Goal: Transaction & Acquisition: Book appointment/travel/reservation

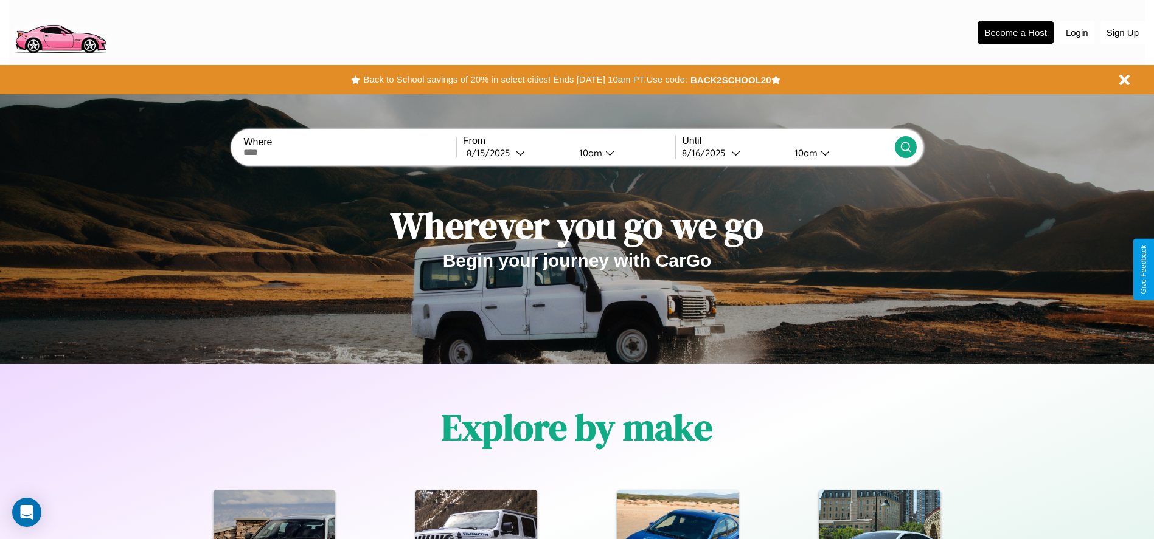
scroll to position [252, 0]
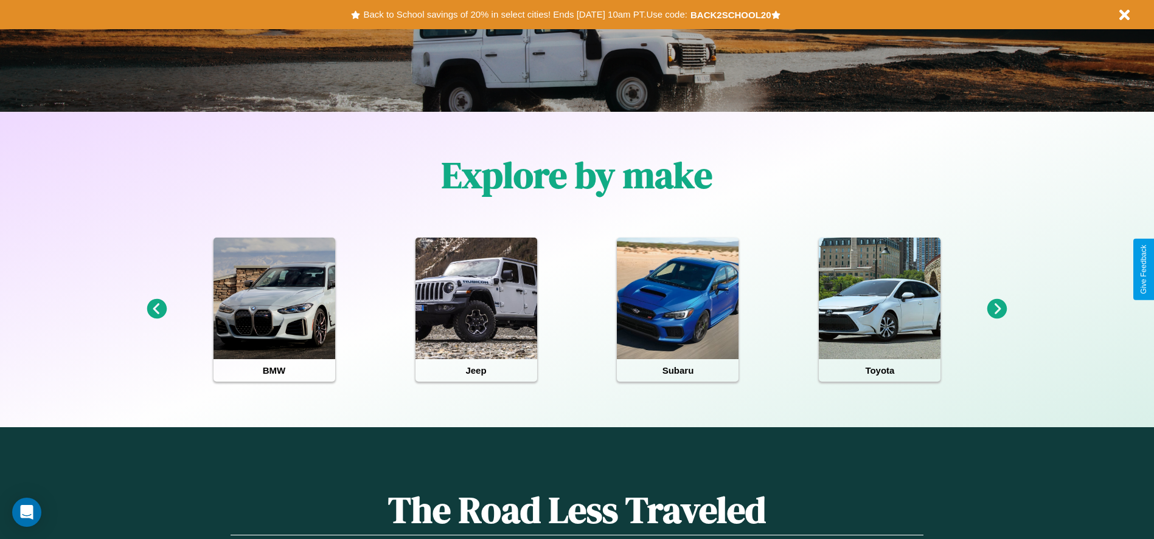
click at [997, 310] on icon at bounding box center [997, 309] width 20 height 20
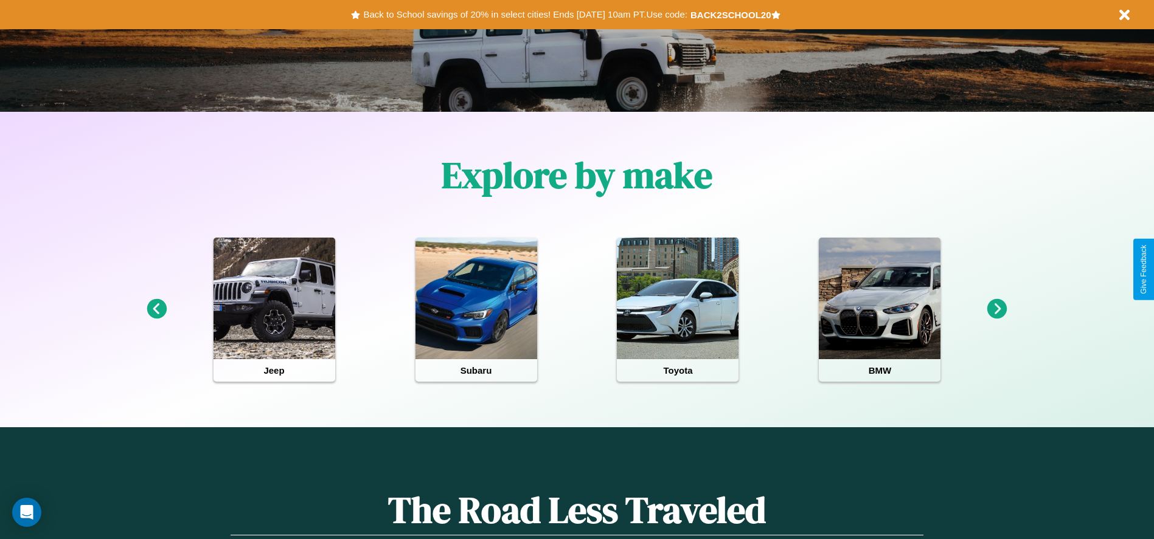
click at [156, 310] on icon at bounding box center [157, 309] width 20 height 20
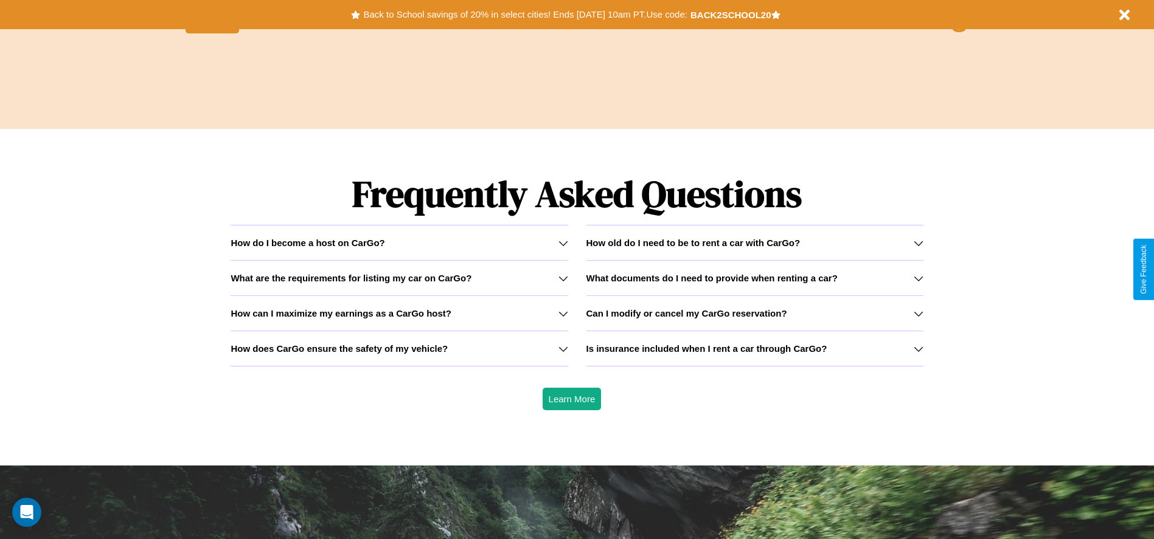
scroll to position [1745, 0]
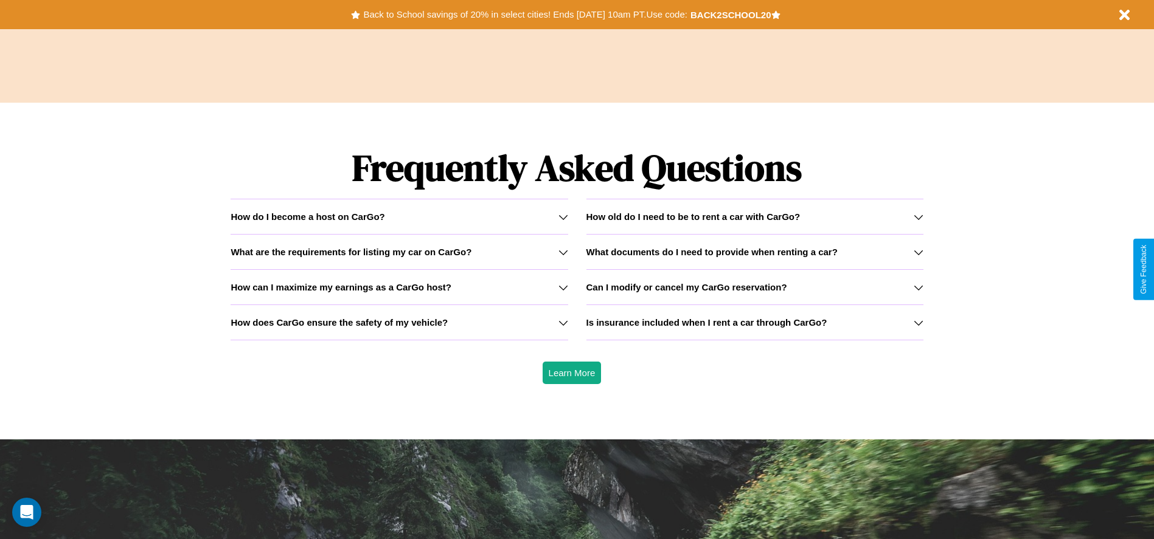
click at [399, 287] on h3 "How can I maximize my earnings as a CarGo host?" at bounding box center [340, 287] width 221 height 10
click at [754, 217] on h3 "How old do I need to be to rent a car with CarGo?" at bounding box center [693, 217] width 214 height 10
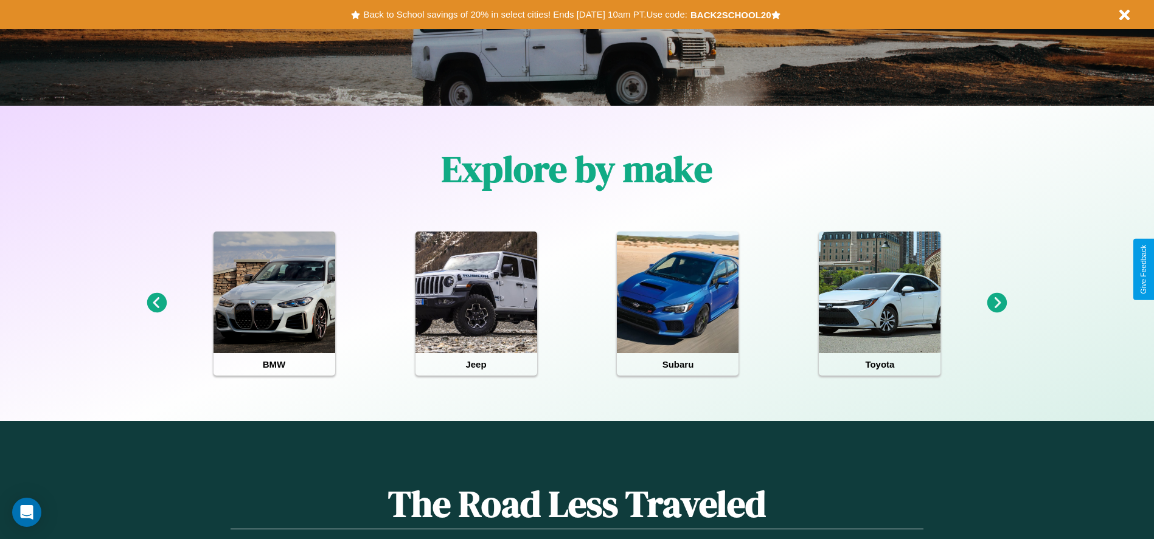
scroll to position [252, 0]
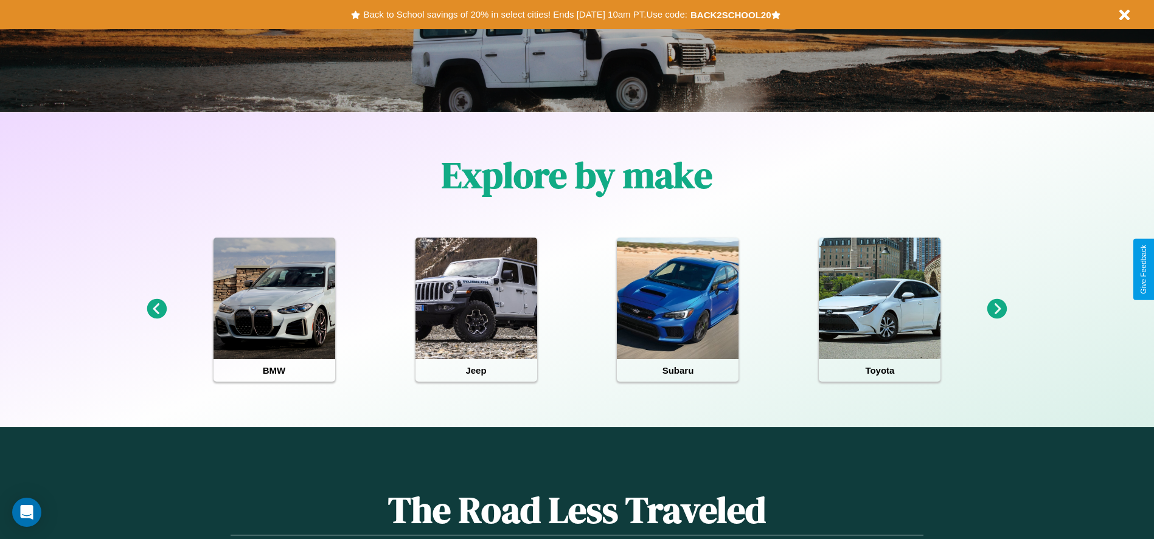
click at [997, 310] on icon at bounding box center [997, 309] width 20 height 20
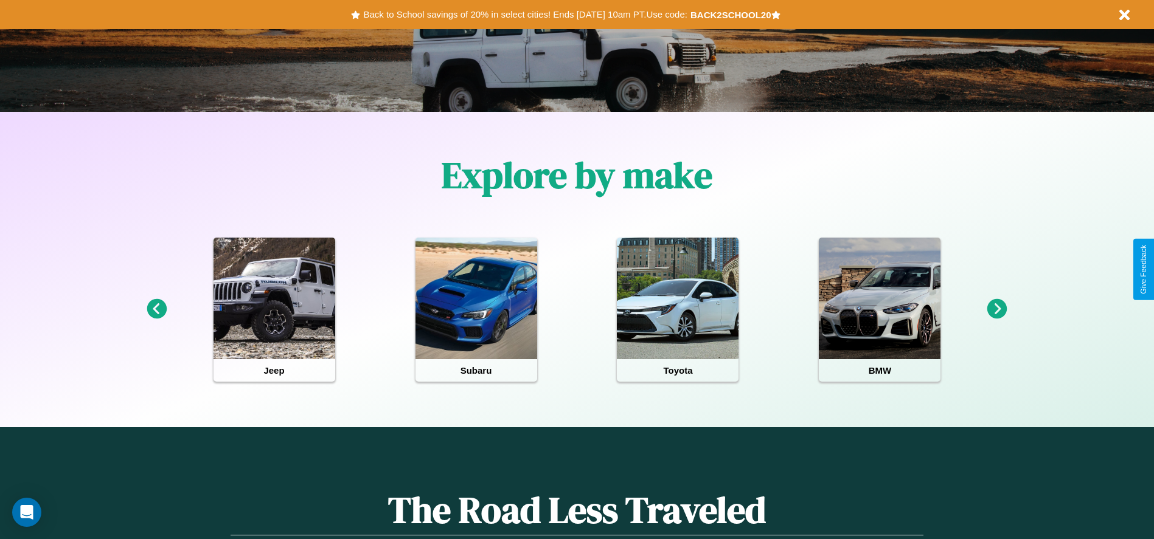
click at [156, 310] on icon at bounding box center [157, 309] width 20 height 20
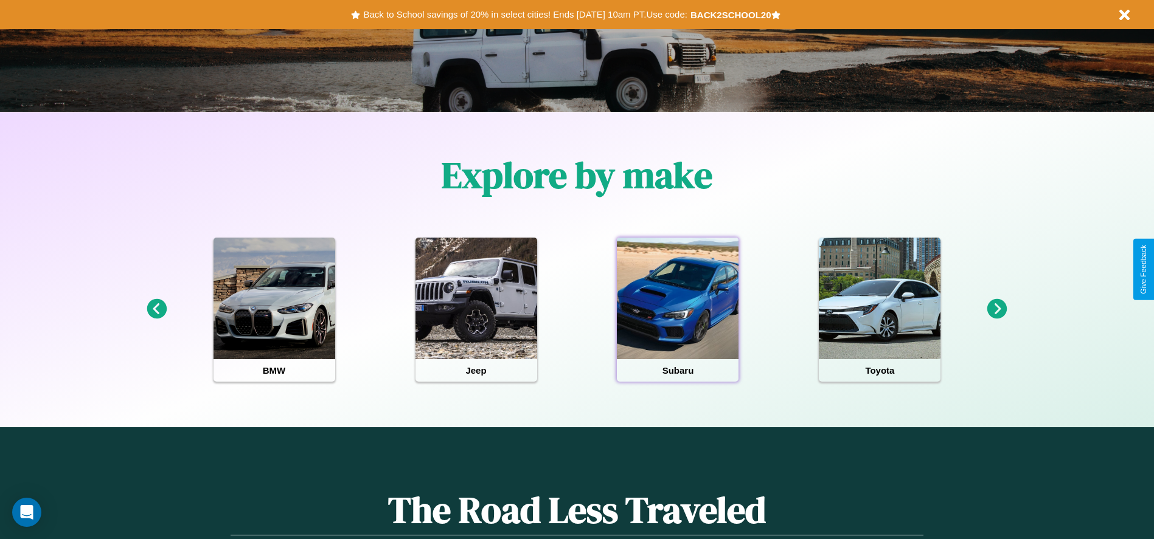
click at [677, 310] on div at bounding box center [678, 299] width 122 height 122
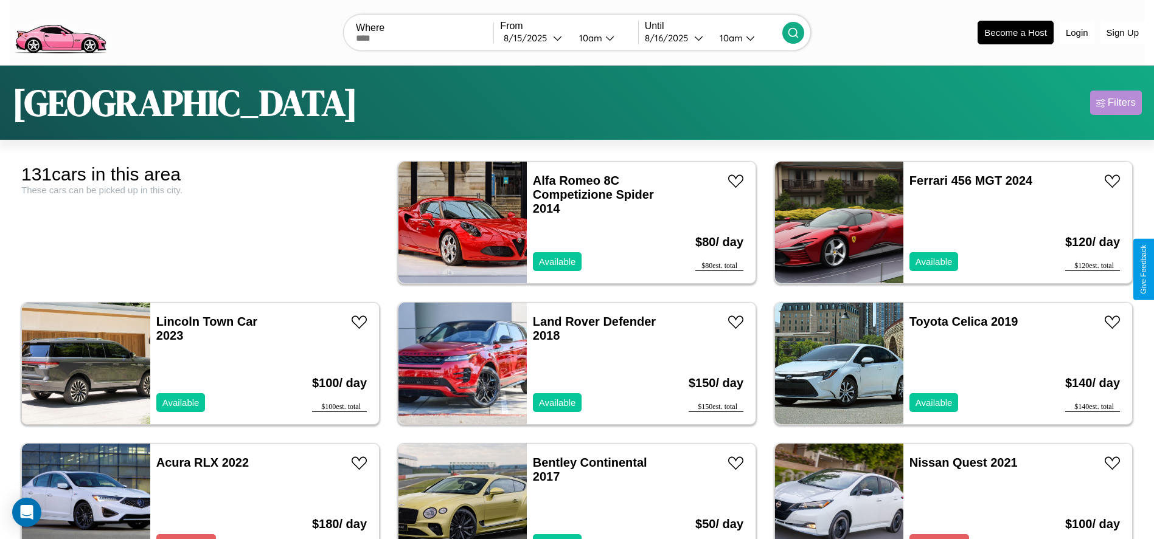
click at [1115, 103] on div "Filters" at bounding box center [1121, 103] width 28 height 12
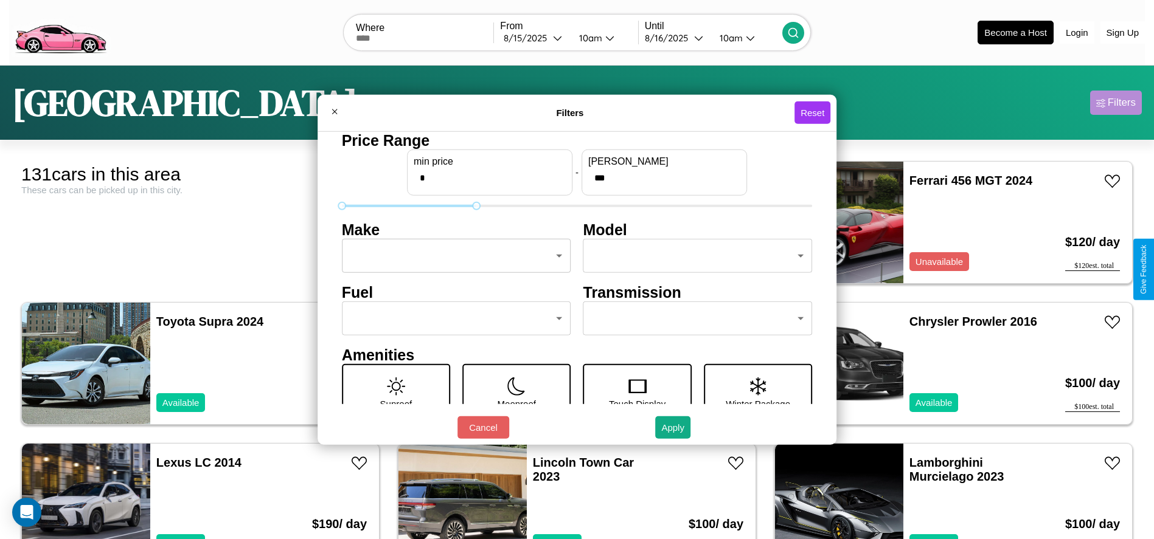
type input "***"
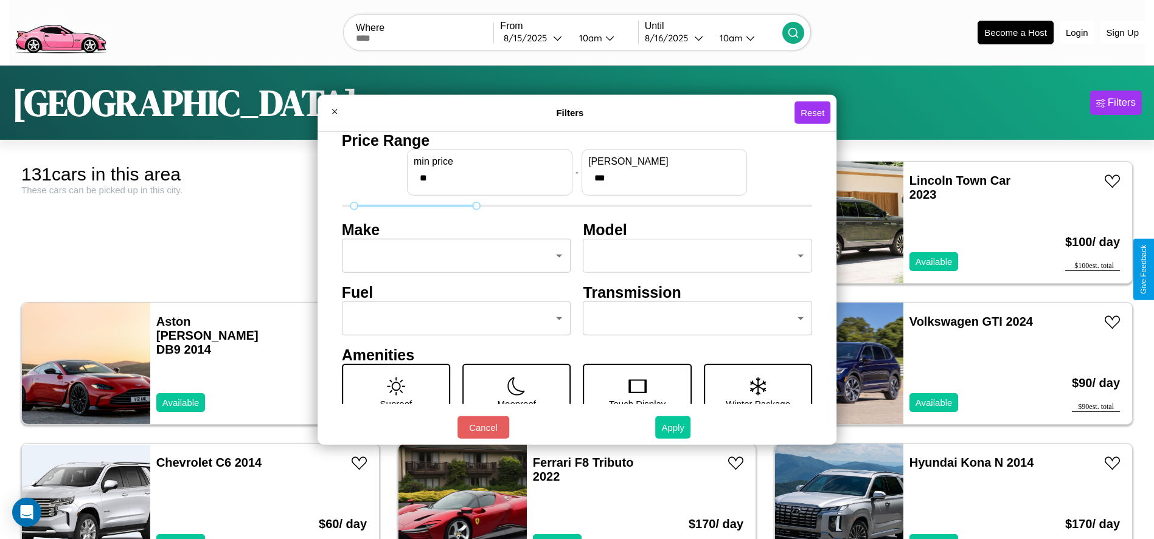
type input "**"
click at [673, 428] on button "Apply" at bounding box center [672, 428] width 35 height 23
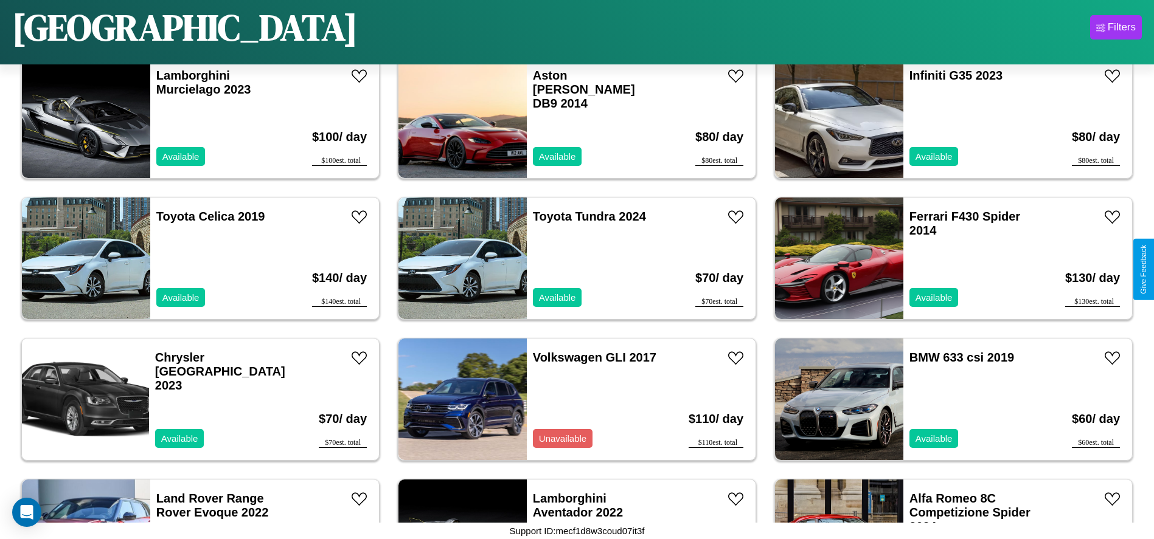
scroll to position [2111, 0]
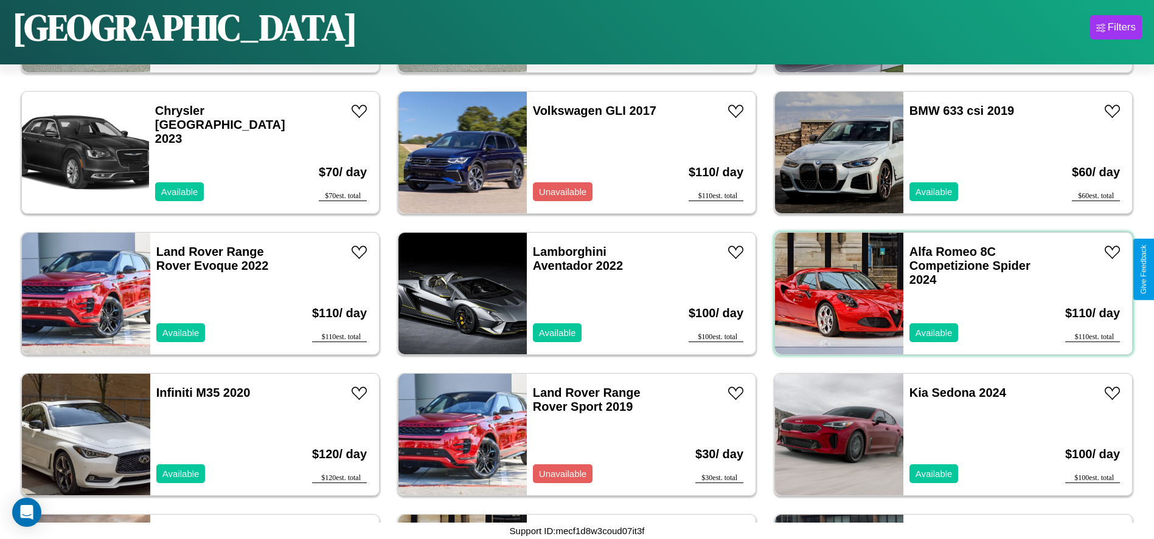
click at [946, 294] on div "Alfa Romeo 8C Competizione Spider 2024 Available" at bounding box center [973, 294] width 140 height 122
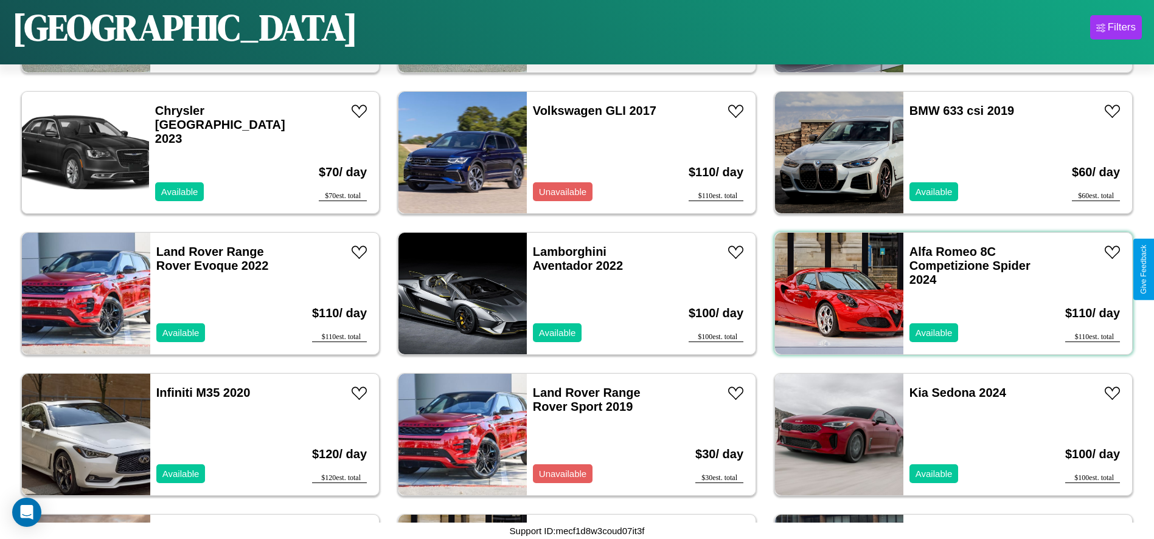
click at [946, 294] on div "Alfa Romeo 8C Competizione Spider 2024 Available" at bounding box center [973, 294] width 140 height 122
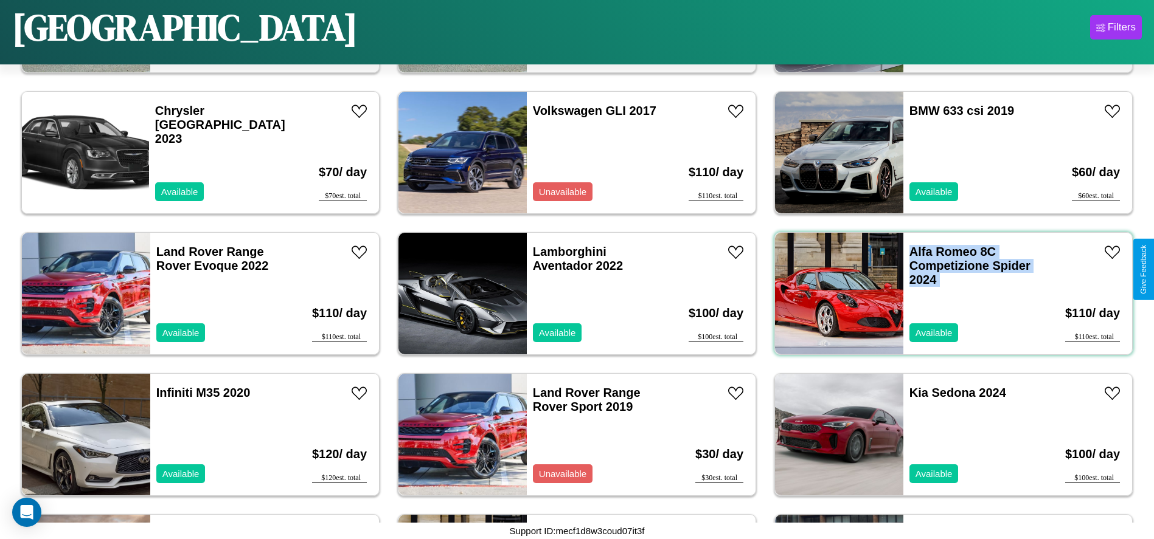
click at [946, 294] on div "Alfa Romeo 8C Competizione Spider 2024 Available" at bounding box center [973, 294] width 140 height 122
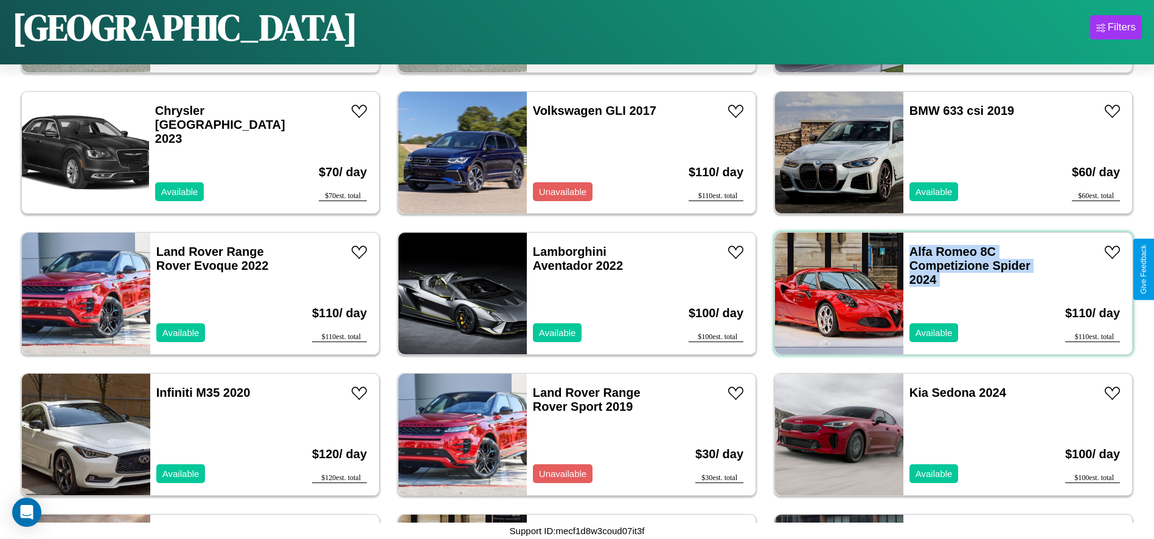
click at [946, 294] on div "Alfa Romeo 8C Competizione Spider 2024 Available" at bounding box center [973, 294] width 140 height 122
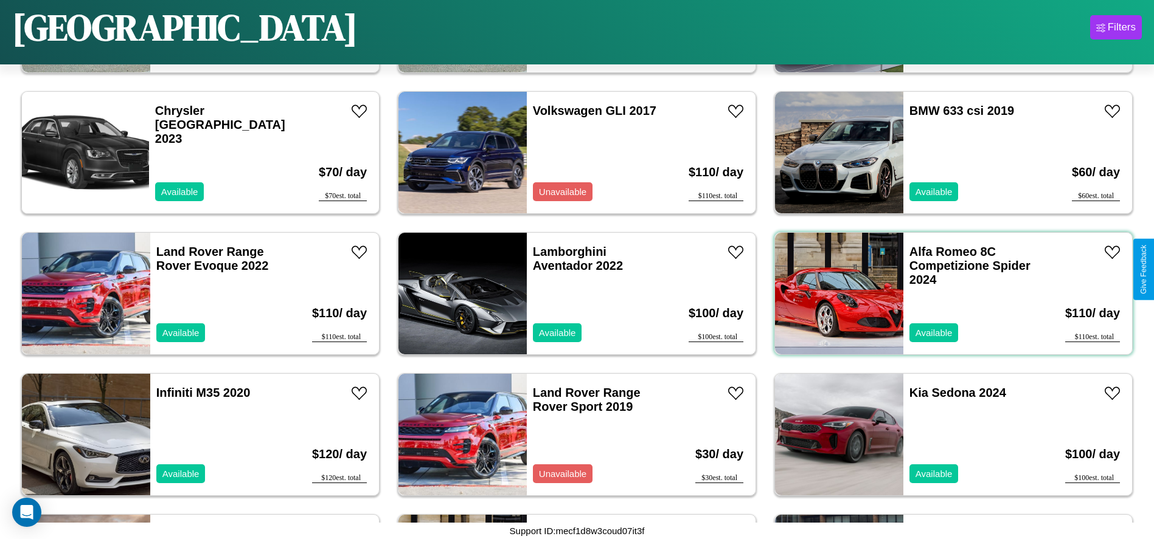
click at [946, 294] on div "Alfa Romeo 8C Competizione Spider 2024 Available" at bounding box center [973, 294] width 140 height 122
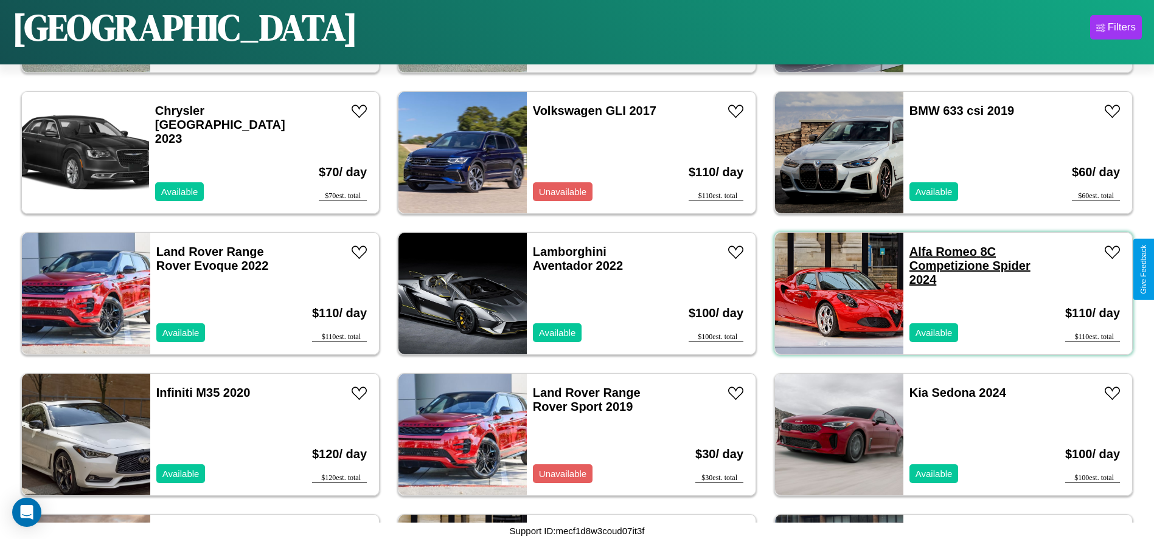
click at [935, 252] on link "Alfa Romeo 8C Competizione Spider 2024" at bounding box center [969, 265] width 121 height 41
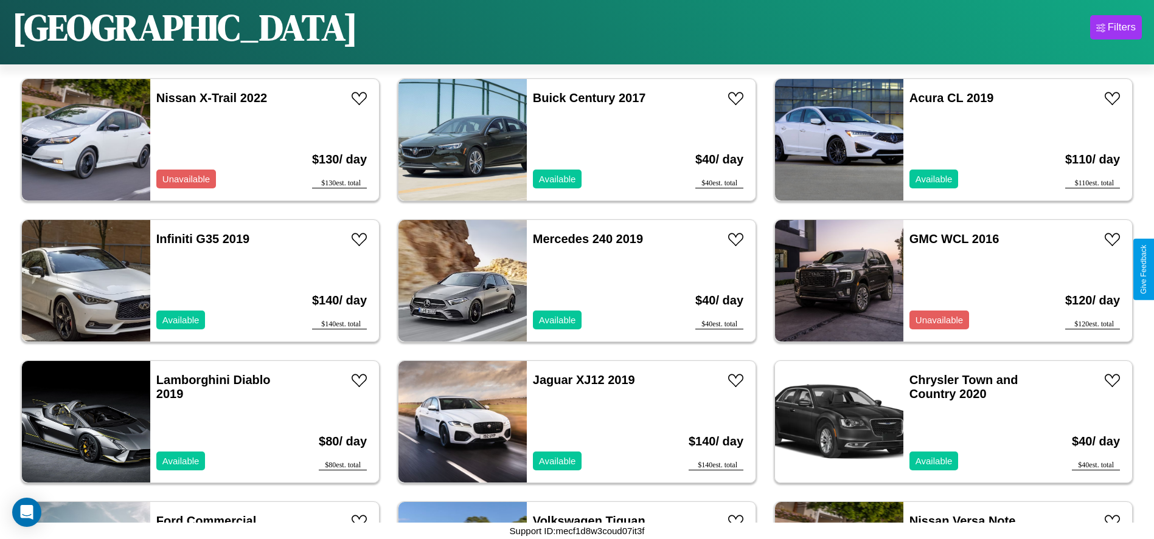
scroll to position [1123, 0]
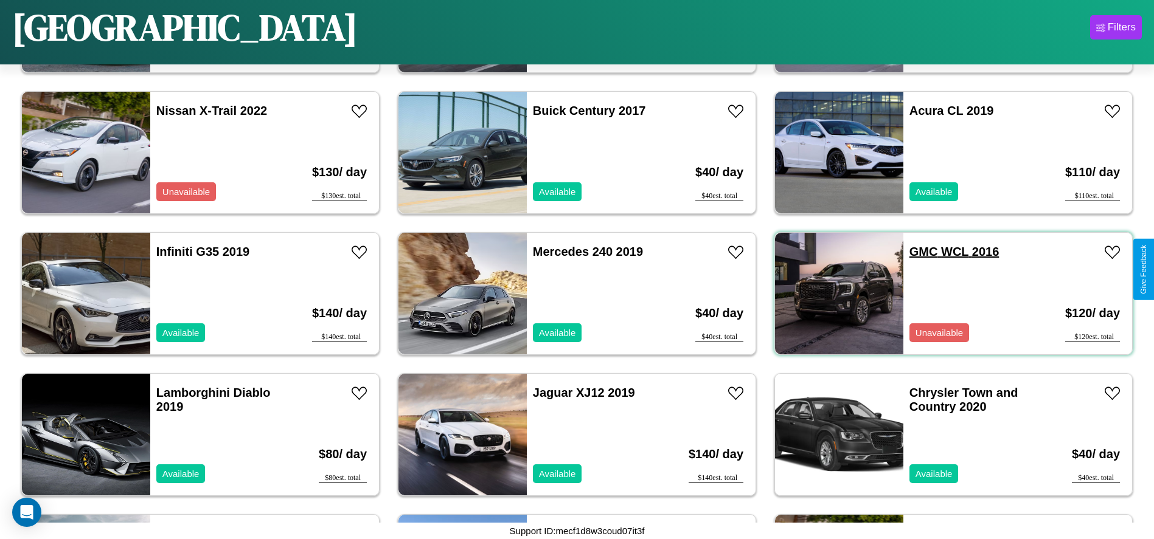
click at [916, 252] on link "GMC WCL 2016" at bounding box center [953, 251] width 89 height 13
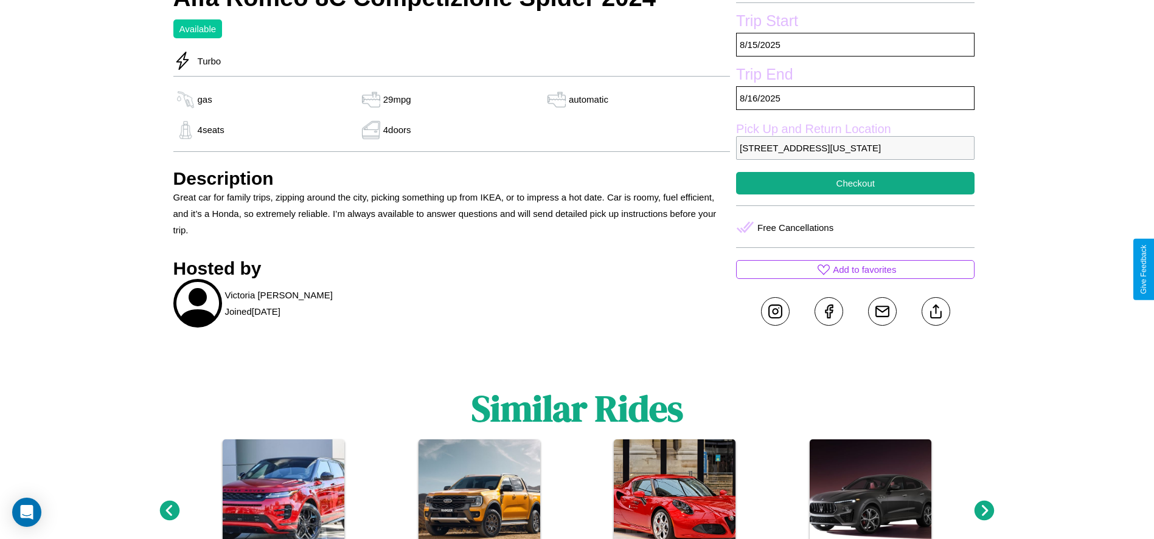
scroll to position [519, 0]
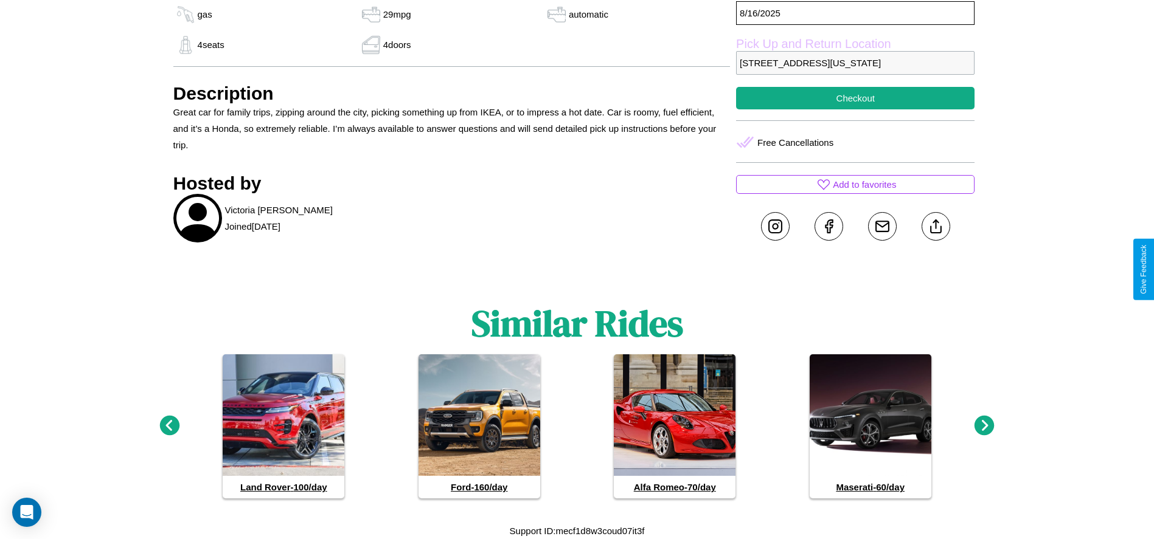
click at [984, 426] on icon at bounding box center [984, 426] width 20 height 20
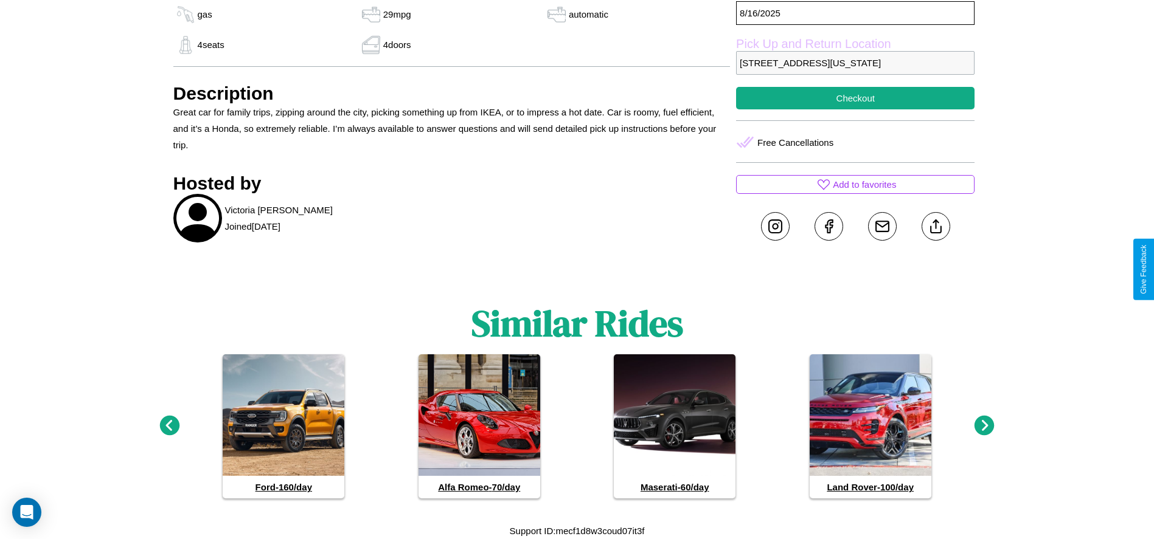
click at [984, 426] on icon at bounding box center [984, 426] width 20 height 20
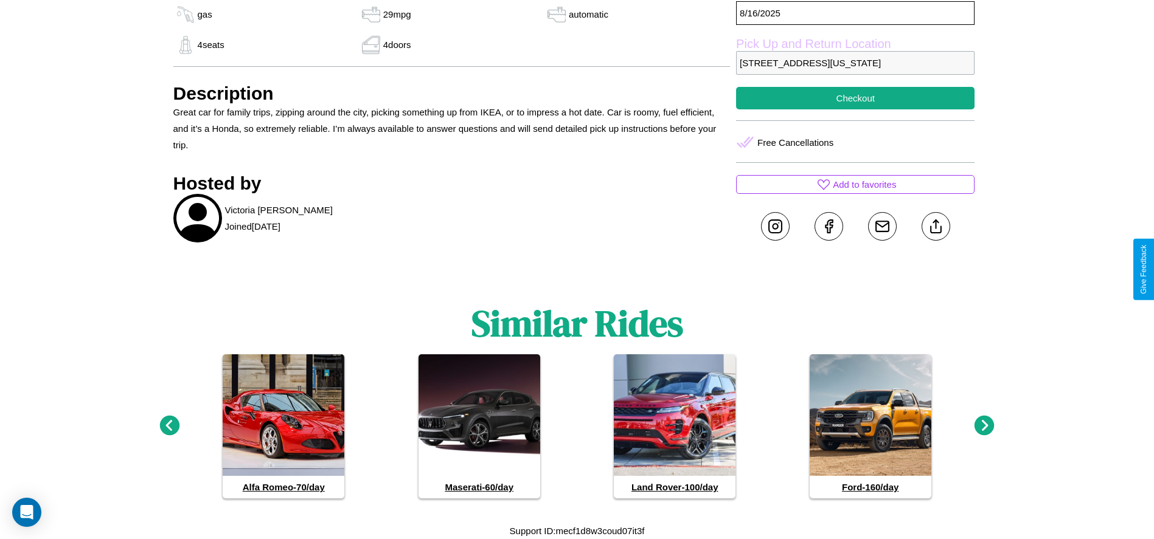
click at [984, 426] on icon at bounding box center [984, 426] width 20 height 20
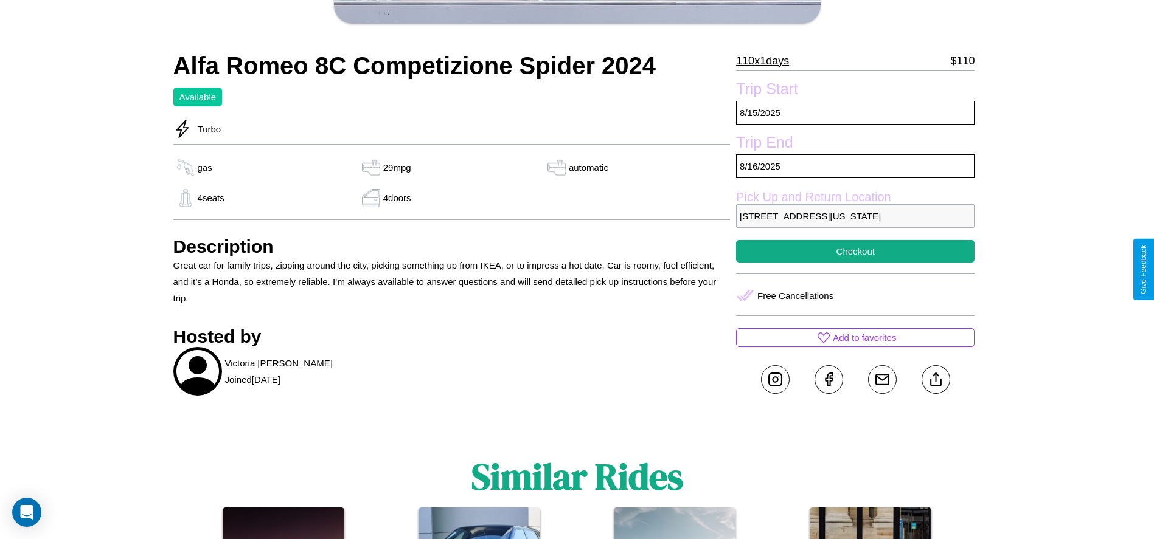
scroll to position [347, 0]
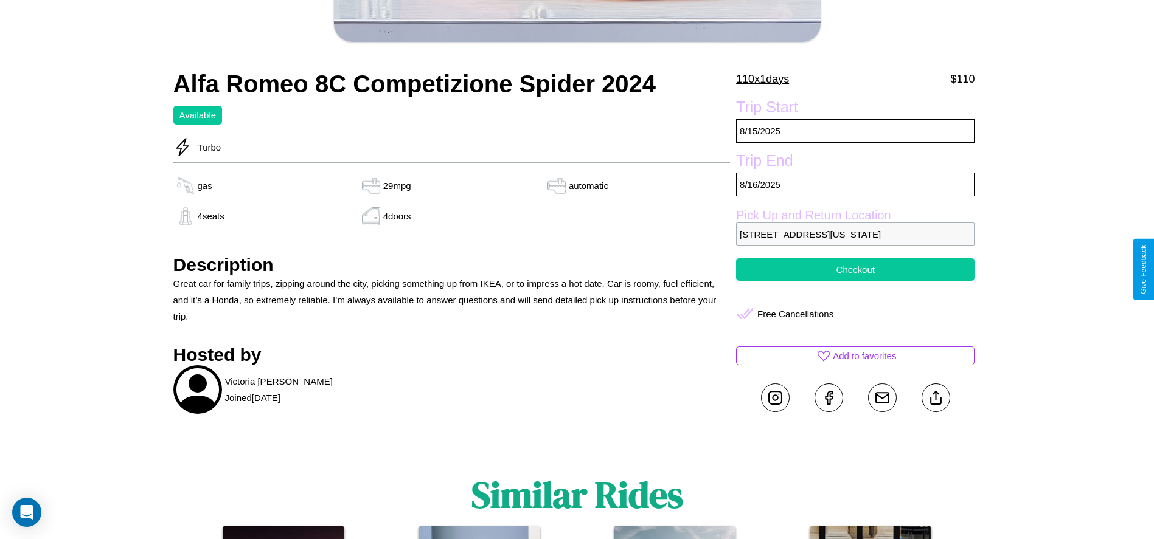
click at [855, 269] on button "Checkout" at bounding box center [855, 269] width 238 height 23
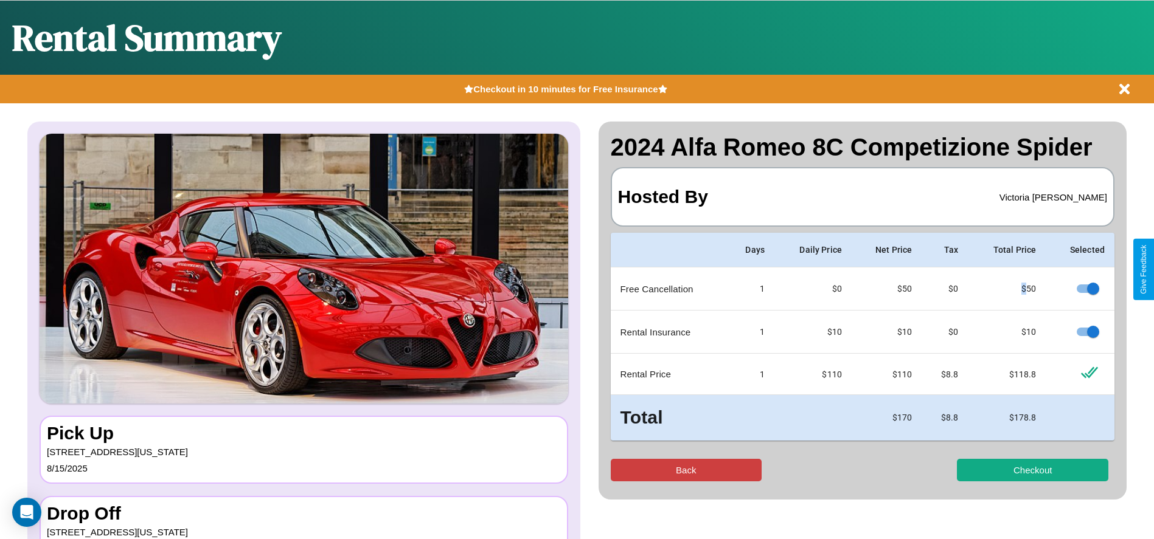
click at [685, 470] on button "Back" at bounding box center [686, 470] width 151 height 23
